Goal: Find specific page/section: Find specific page/section

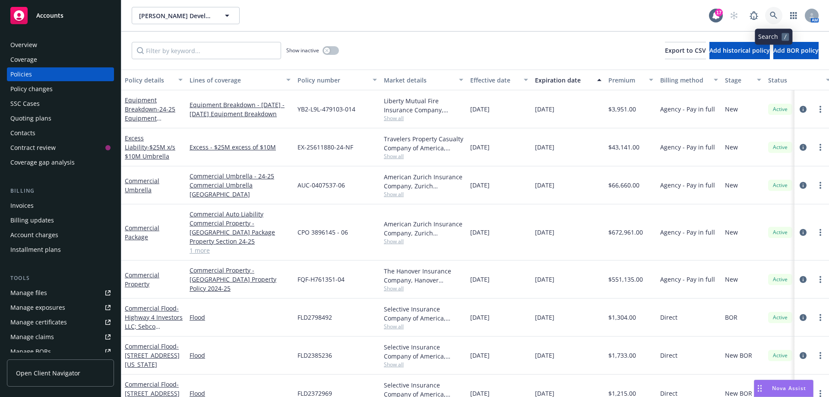
click at [777, 16] on icon at bounding box center [773, 16] width 8 height 8
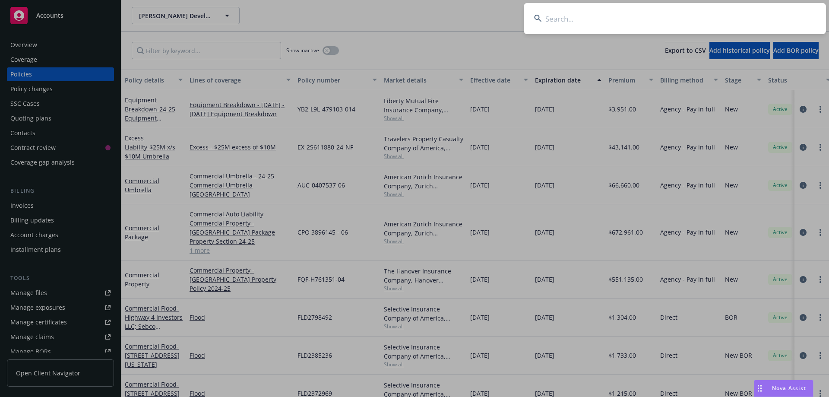
type input "n"
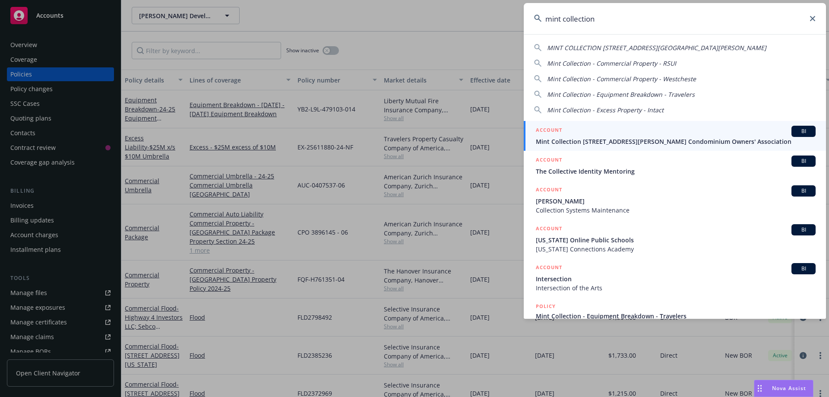
type input "mint collection"
click at [670, 139] on span "Mint Collection [STREET_ADDRESS][PERSON_NAME] Condominium Owners' Association" at bounding box center [676, 141] width 280 height 9
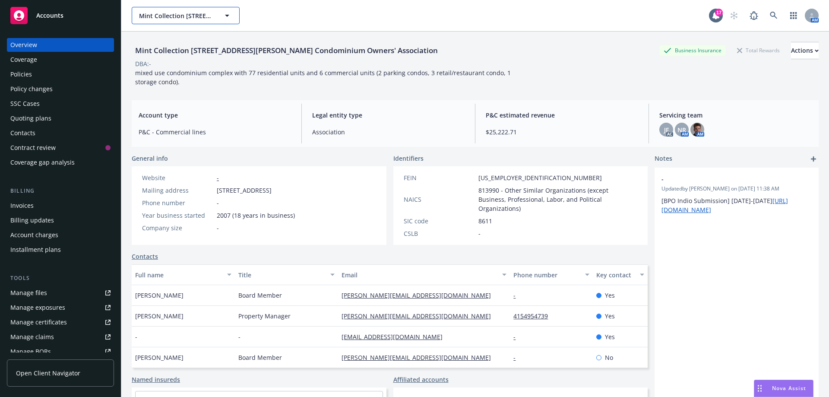
click at [230, 12] on icon "button" at bounding box center [227, 15] width 10 height 10
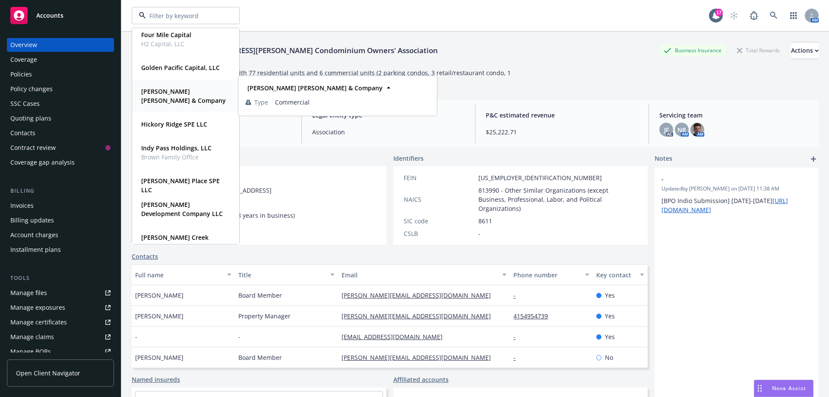
scroll to position [432, 0]
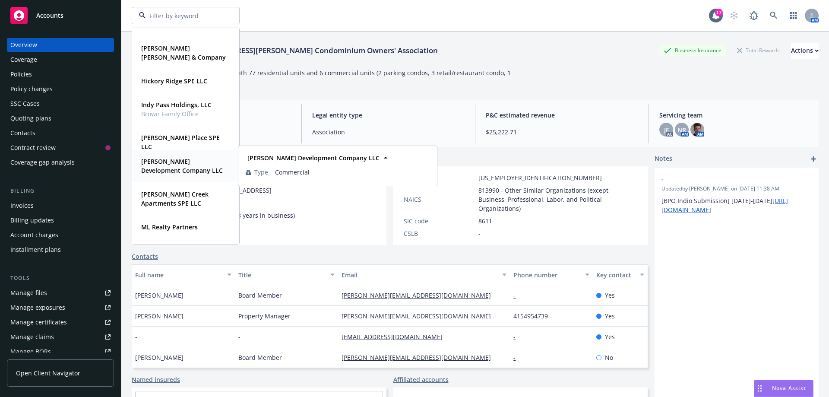
click at [189, 164] on strong "[PERSON_NAME] Development Company LLC" at bounding box center [182, 165] width 82 height 17
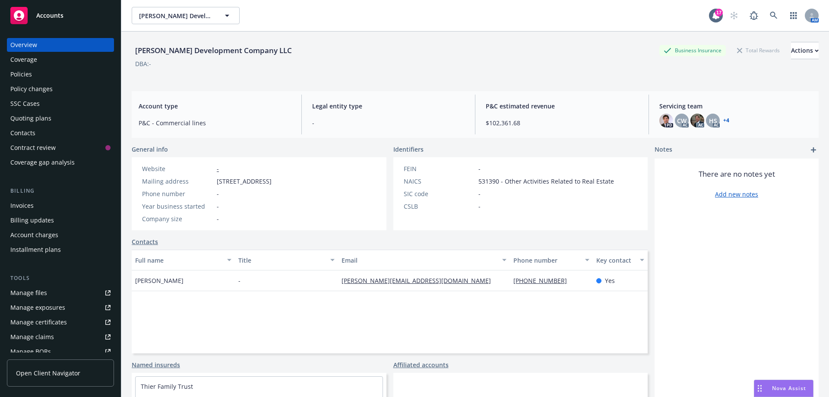
click at [20, 120] on div "Quoting plans" at bounding box center [30, 118] width 41 height 14
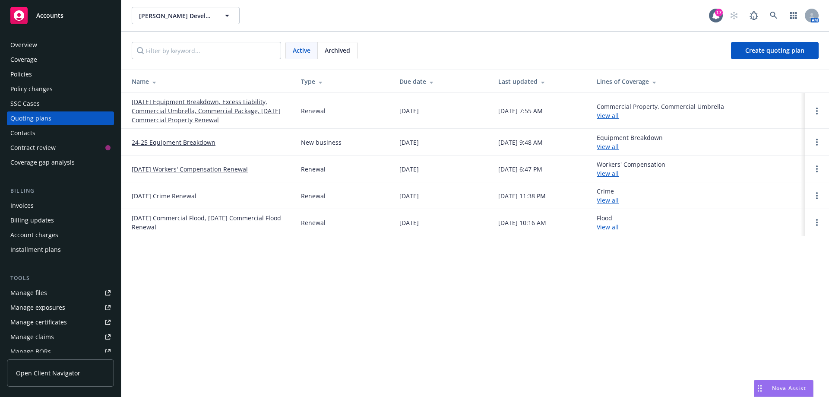
click at [225, 110] on link "[DATE] Equipment Breakdown, Excess Liability, Commercial Umbrella, Commercial P…" at bounding box center [209, 110] width 155 height 27
